Goal: Check status

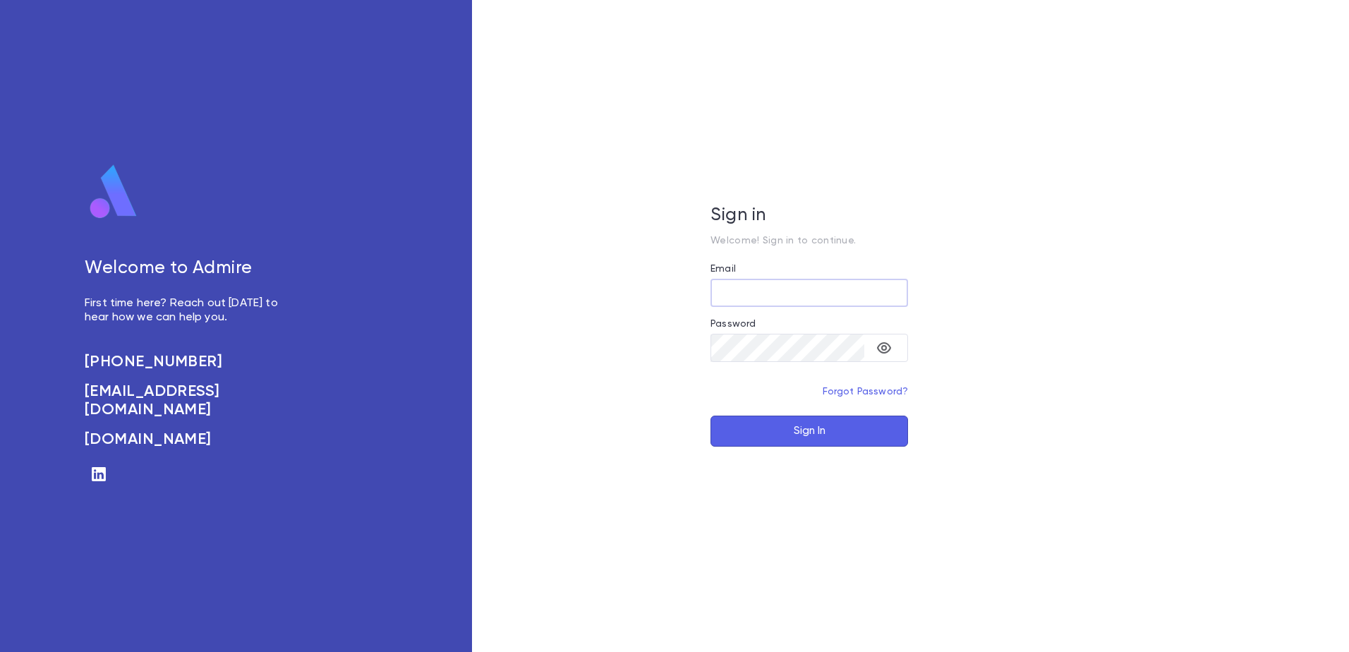
type input "**********"
click at [822, 445] on button "Sign In" at bounding box center [810, 431] width 198 height 31
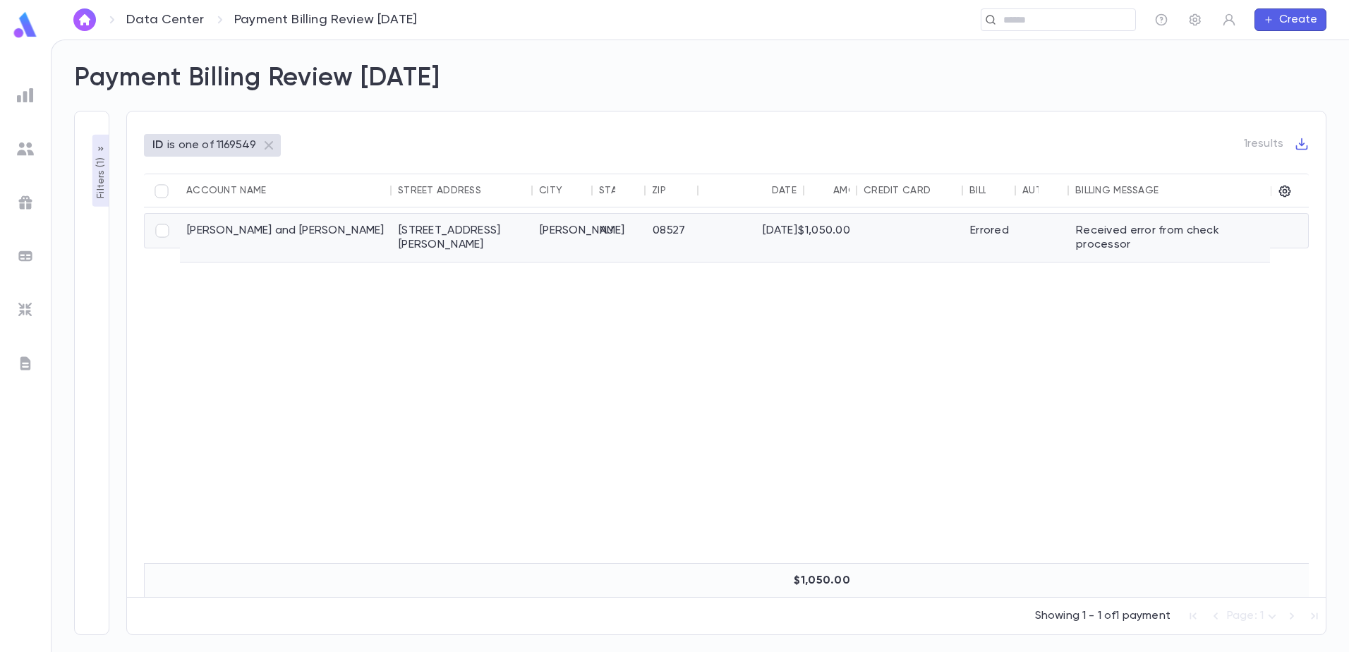
click at [376, 231] on div "[PERSON_NAME] and [PERSON_NAME]" at bounding box center [286, 238] width 212 height 48
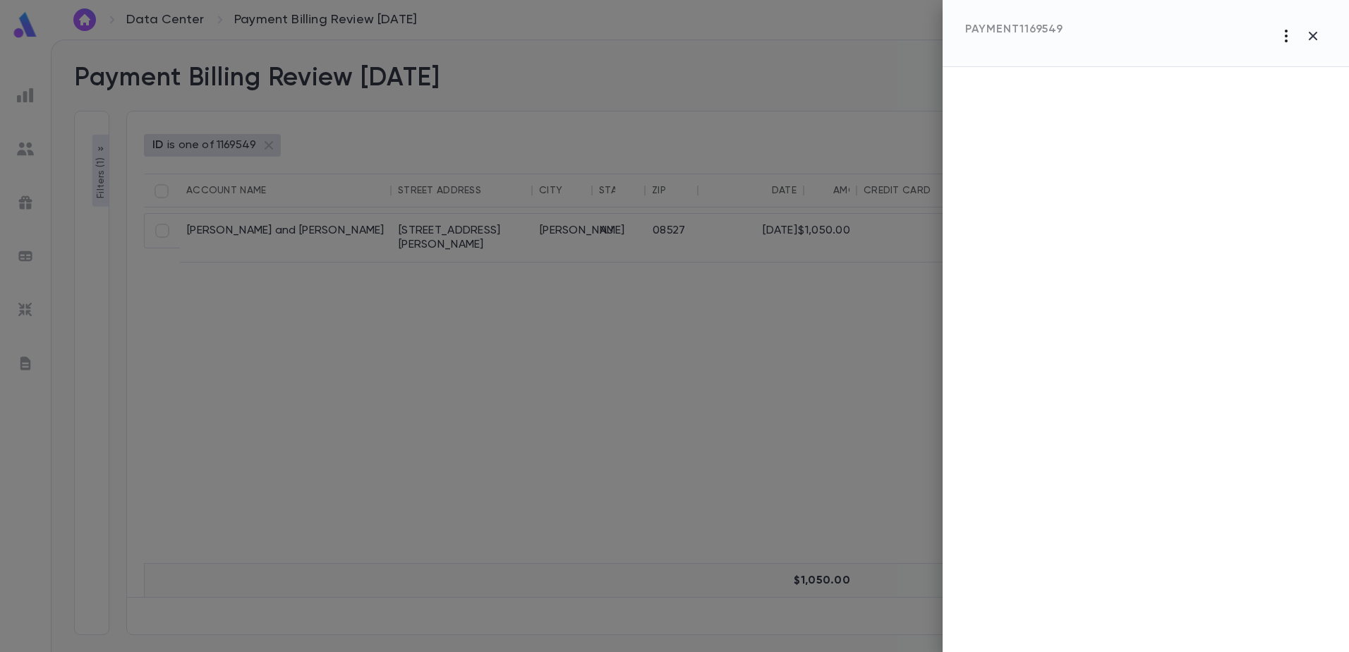
click at [1282, 35] on icon "button" at bounding box center [1286, 36] width 17 height 17
click at [1186, 113] on div at bounding box center [674, 326] width 1349 height 652
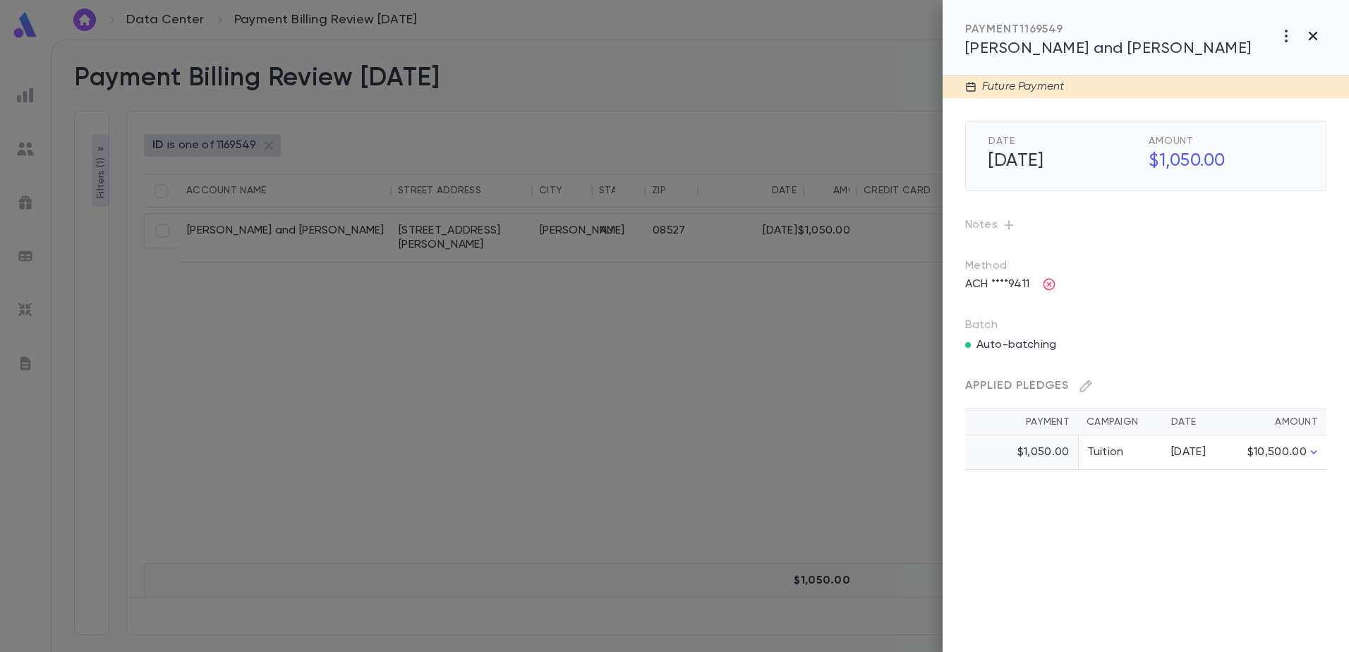
click at [1320, 40] on icon "button" at bounding box center [1313, 36] width 17 height 17
